Goal: Find specific page/section: Find specific page/section

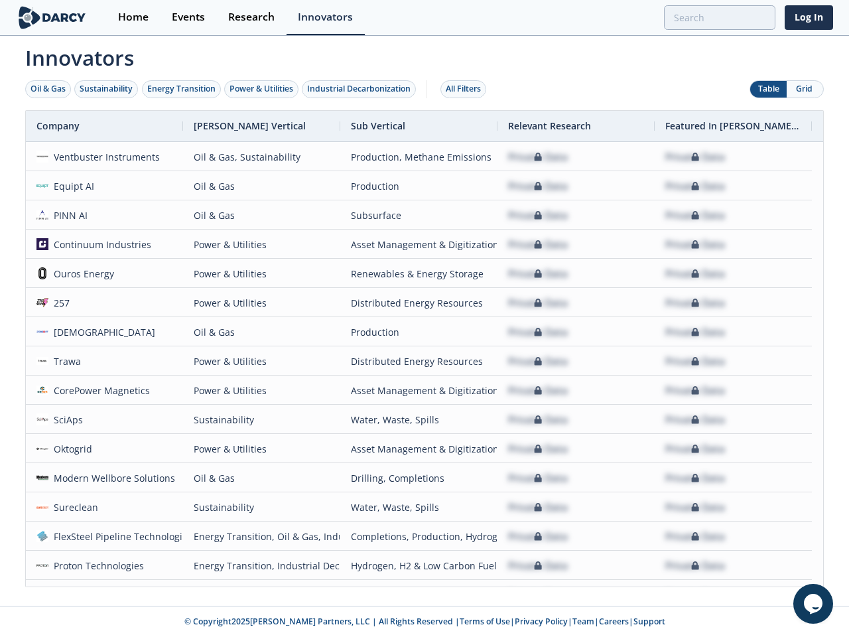
click at [48, 89] on div "Oil & Gas" at bounding box center [48, 89] width 35 height 12
click at [107, 89] on div "Sustainability" at bounding box center [106, 89] width 53 height 12
click at [182, 89] on div "Energy Transition" at bounding box center [181, 89] width 68 height 12
click at [263, 89] on div "Power & Utilities" at bounding box center [261, 89] width 64 height 12
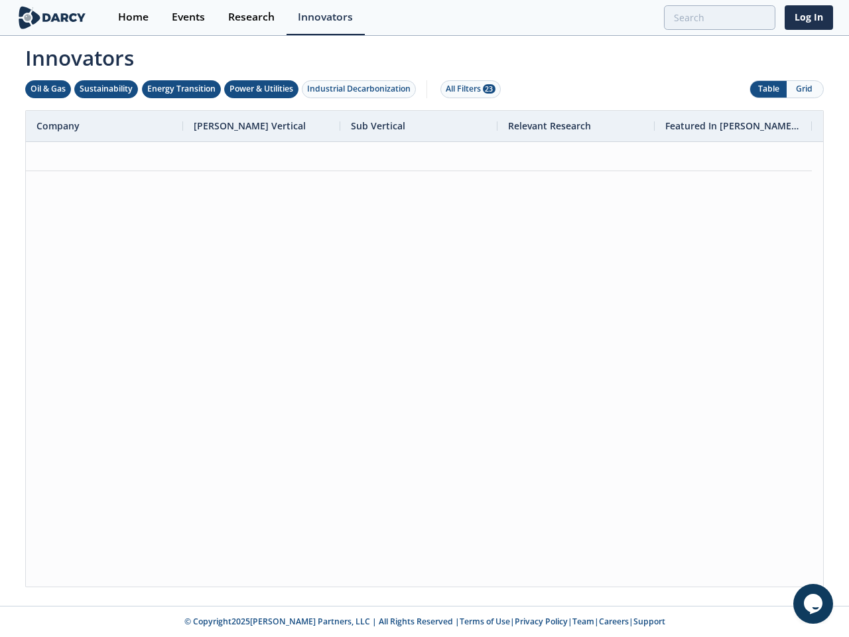
click at [361, 89] on div "Industrial Decarbonization" at bounding box center [358, 89] width 103 height 12
click at [467, 89] on div "All Filters 28" at bounding box center [471, 89] width 50 height 12
